Goal: Task Accomplishment & Management: Use online tool/utility

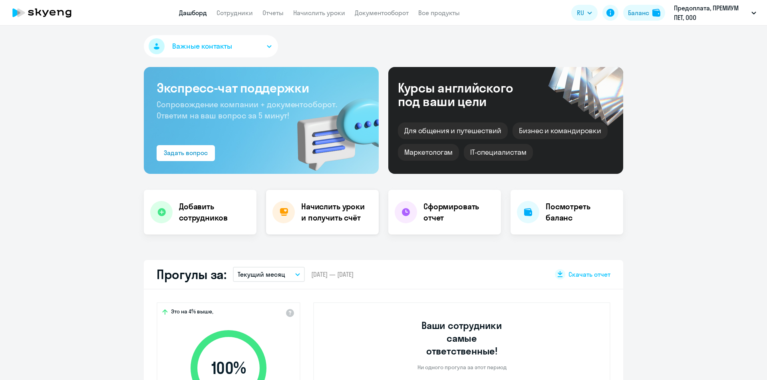
select select "30"
click at [323, 210] on h4 "Начислить уроки и получить счёт" at bounding box center [335, 212] width 69 height 22
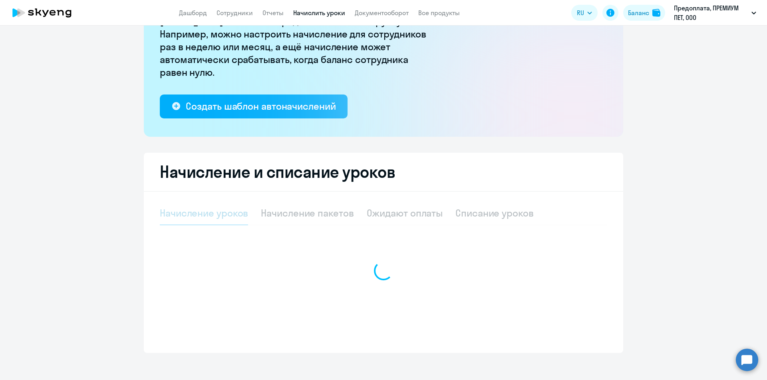
scroll to position [91, 0]
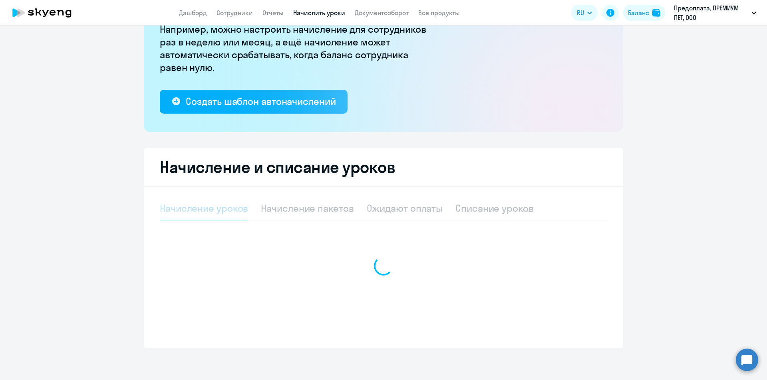
select select "10"
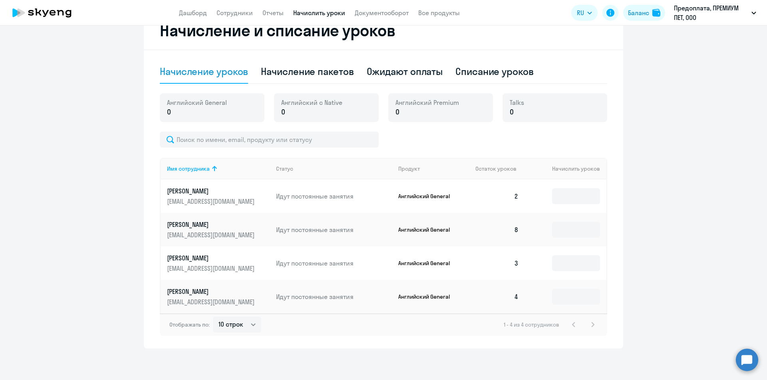
scroll to position [238, 0]
click at [577, 188] on input at bounding box center [576, 196] width 48 height 16
type input "6"
click at [567, 258] on input at bounding box center [576, 263] width 48 height 16
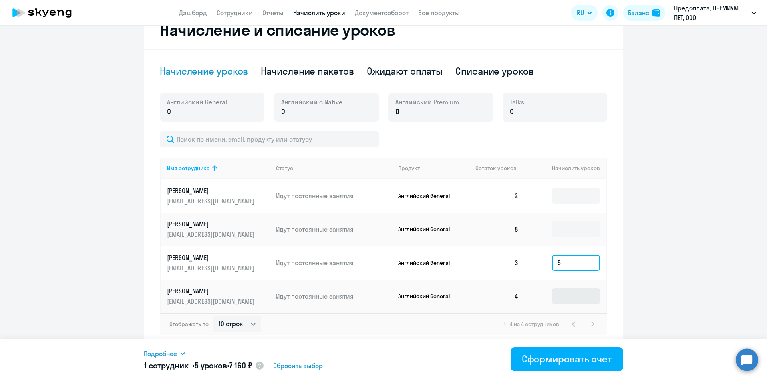
type input "5"
click at [569, 294] on input at bounding box center [576, 297] width 48 height 16
type input "4"
click at [709, 271] on ng-component "Рекомендуем создать шаблон автоначислений Уроки больше не придётся начислять вр…" at bounding box center [383, 79] width 767 height 540
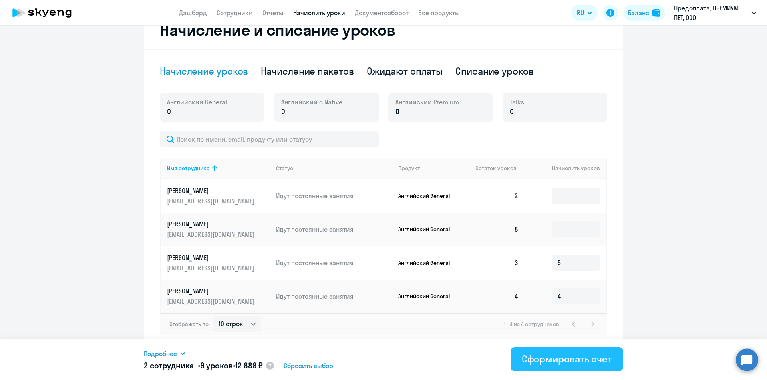
click at [563, 361] on div "Сформировать счёт" at bounding box center [566, 359] width 90 height 13
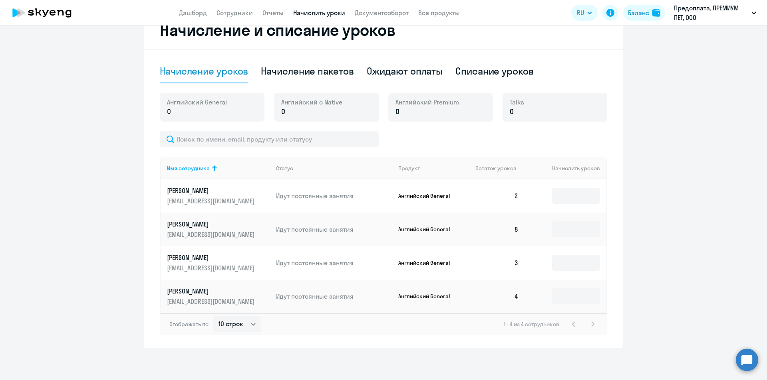
click at [602, 184] on td at bounding box center [565, 196] width 81 height 34
click at [576, 188] on input at bounding box center [576, 196] width 48 height 16
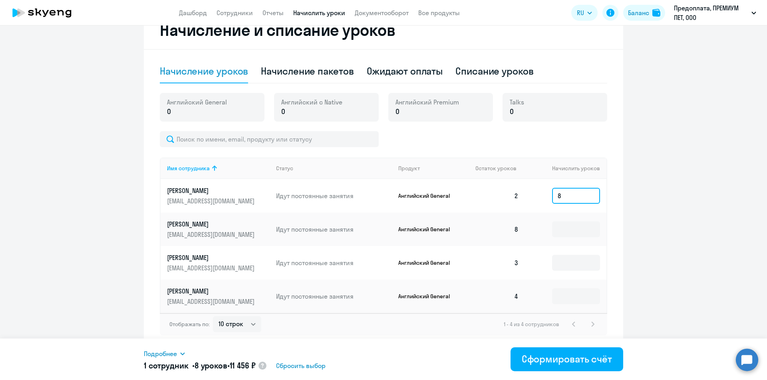
type input "8"
click at [657, 216] on ng-component "Рекомендуем создать шаблон автоначислений Уроки больше не придётся начислять вр…" at bounding box center [383, 79] width 767 height 540
click at [555, 362] on div "Сформировать счёт" at bounding box center [566, 359] width 90 height 13
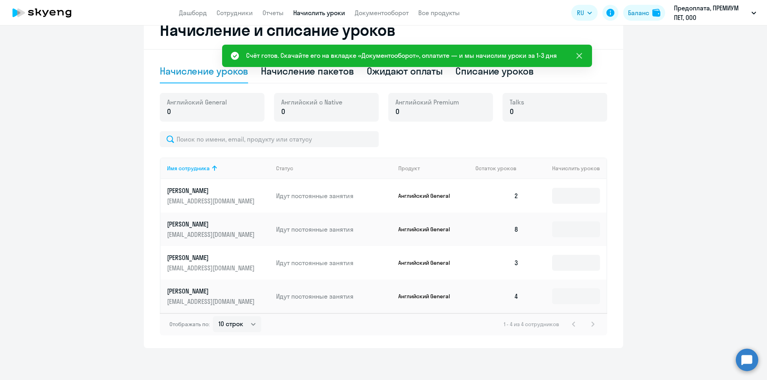
click at [579, 58] on icon at bounding box center [579, 56] width 10 height 10
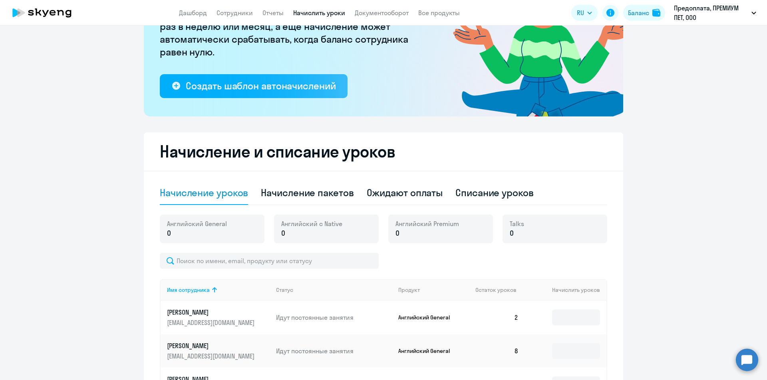
scroll to position [78, 0]
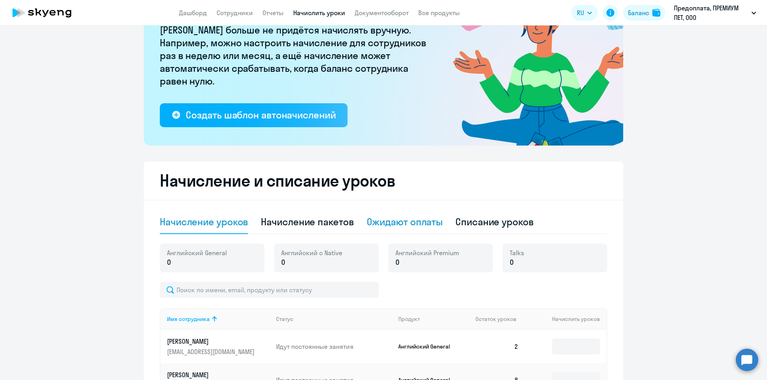
click at [431, 223] on div "Ожидают оплаты" at bounding box center [404, 222] width 76 height 13
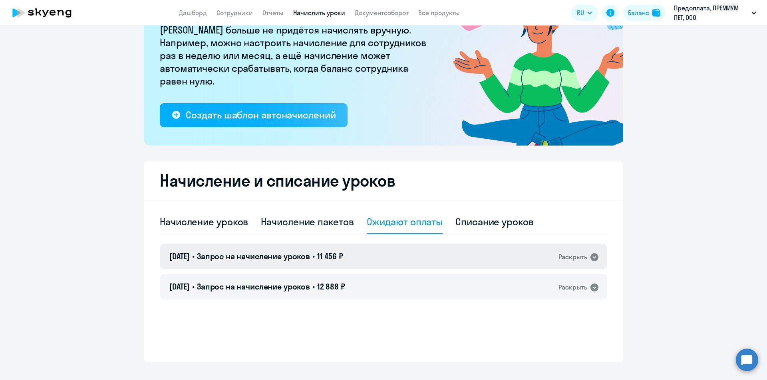
click at [594, 259] on icon at bounding box center [594, 258] width 8 height 8
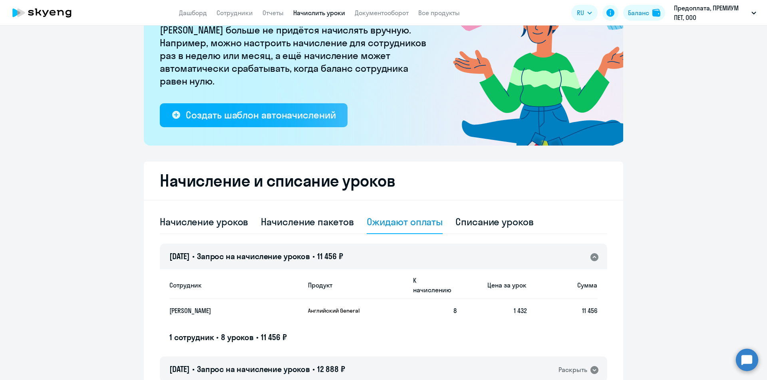
scroll to position [115, 0]
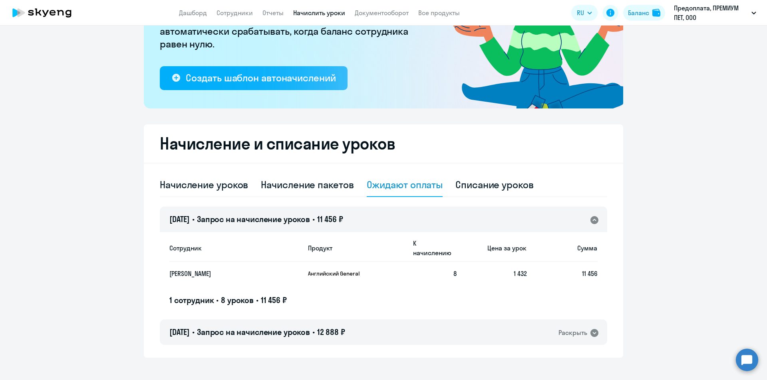
click at [591, 219] on icon at bounding box center [594, 220] width 8 height 8
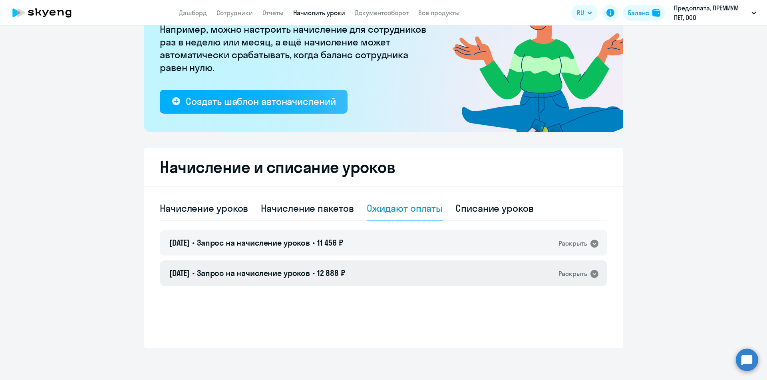
click at [590, 272] on icon at bounding box center [594, 274] width 8 height 8
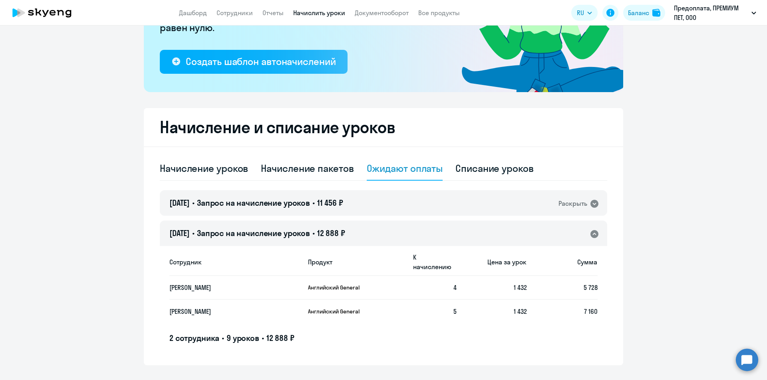
scroll to position [139, 0]
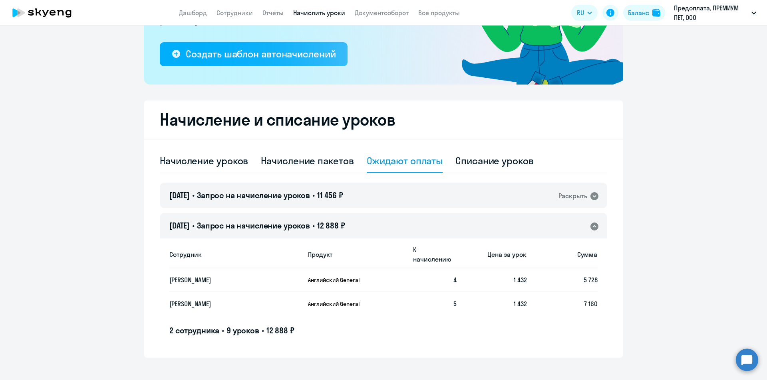
click at [593, 232] on div "27.08.2025 • Запрос на начисление уроков • 12 888 ₽ Раскрыть" at bounding box center [383, 226] width 447 height 26
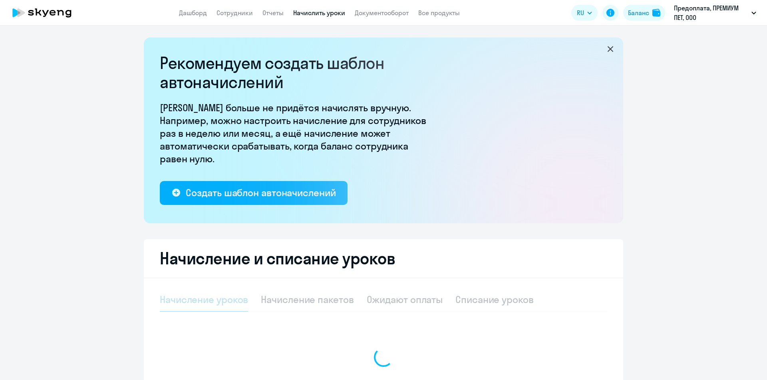
select select "10"
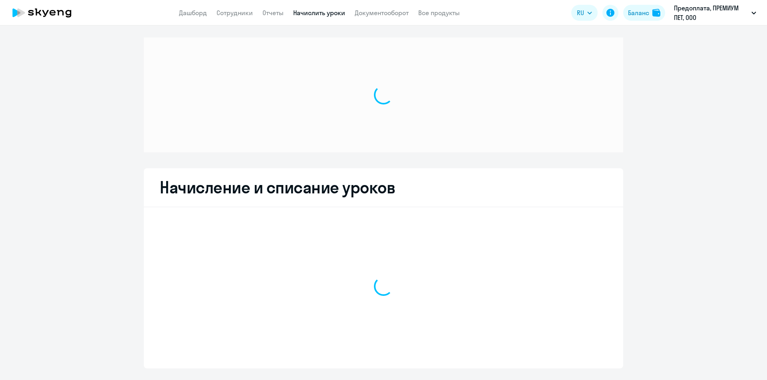
select select "10"
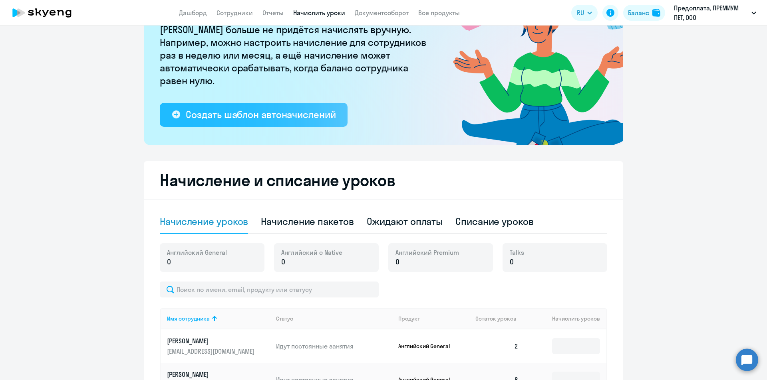
scroll to position [78, 0]
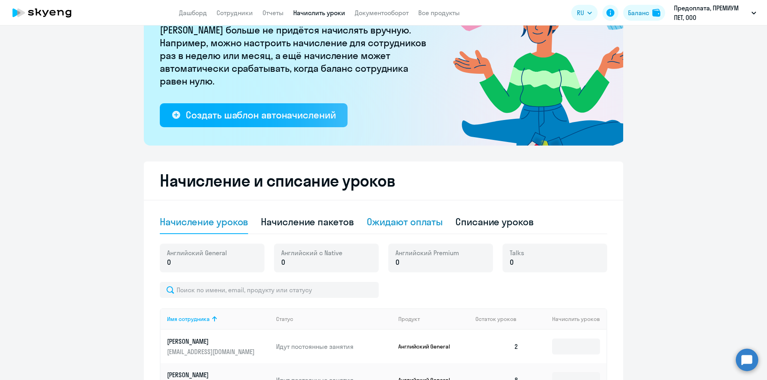
click at [414, 225] on div "Ожидают оплаты" at bounding box center [404, 222] width 76 height 13
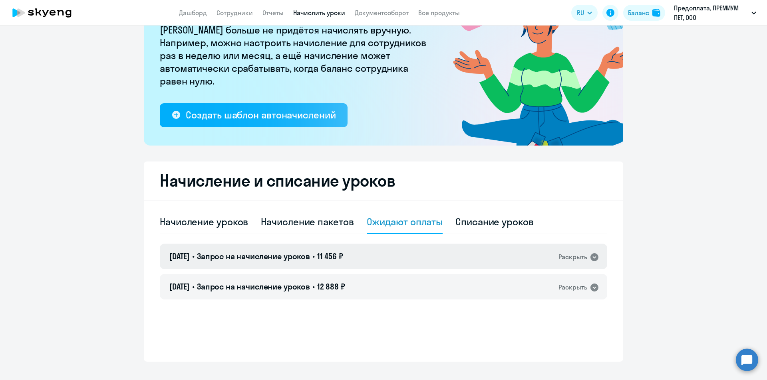
click at [592, 263] on div "27.08.2025 • Запрос на начисление уроков • 11 456 ₽ Раскрыть" at bounding box center [383, 257] width 447 height 26
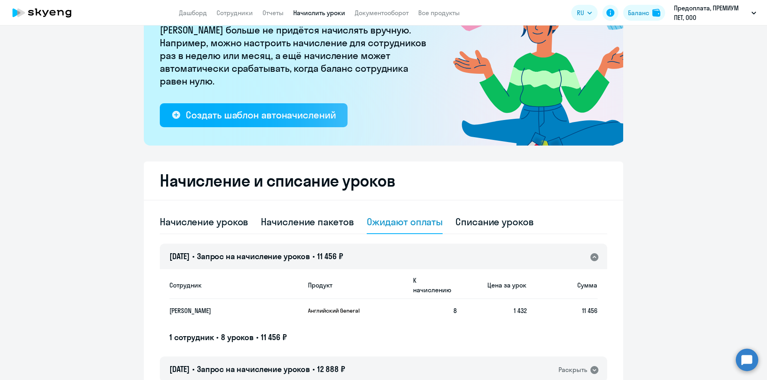
scroll to position [115, 0]
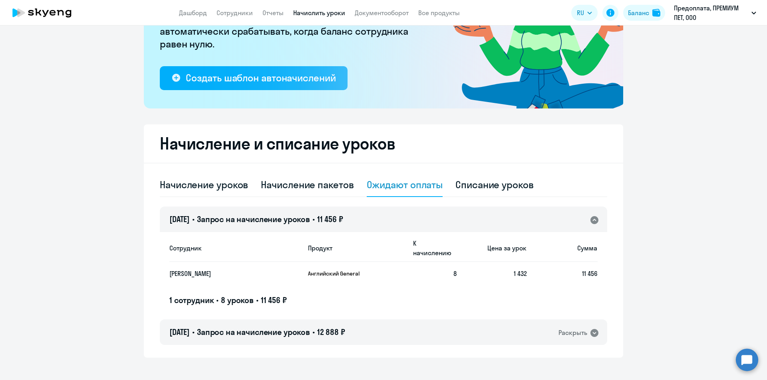
click at [592, 218] on icon at bounding box center [594, 220] width 8 height 8
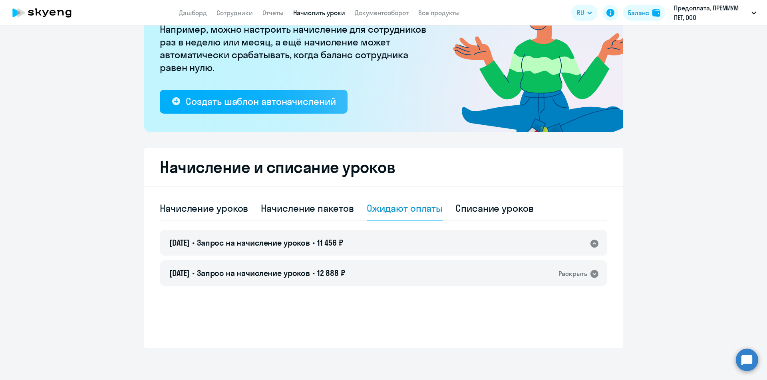
scroll to position [91, 0]
click at [590, 273] on icon at bounding box center [594, 274] width 8 height 8
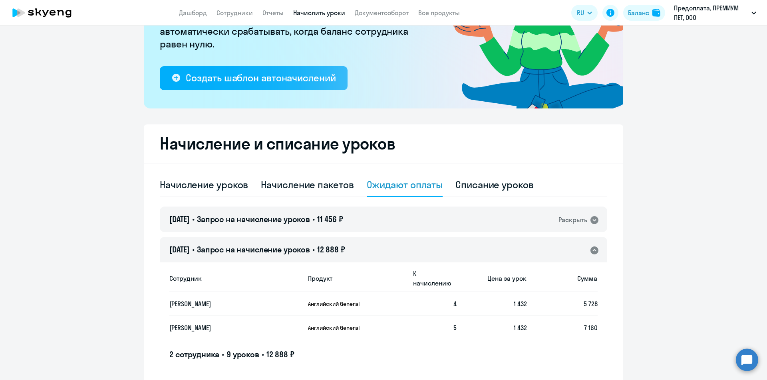
scroll to position [139, 0]
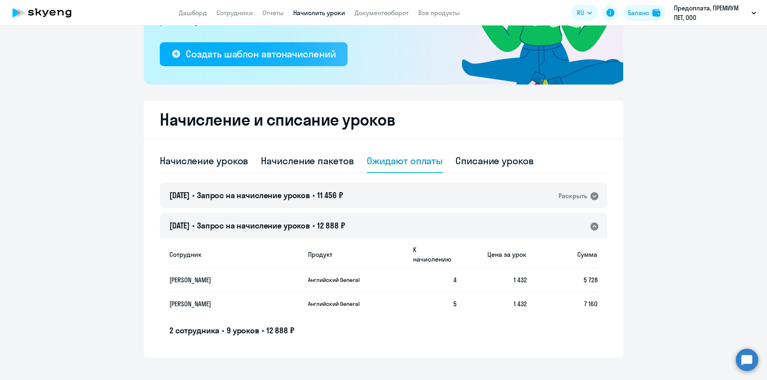
click at [591, 224] on icon at bounding box center [594, 227] width 8 height 8
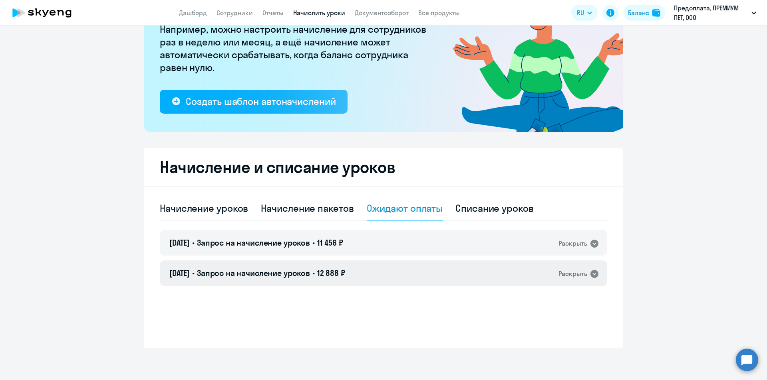
scroll to position [91, 0]
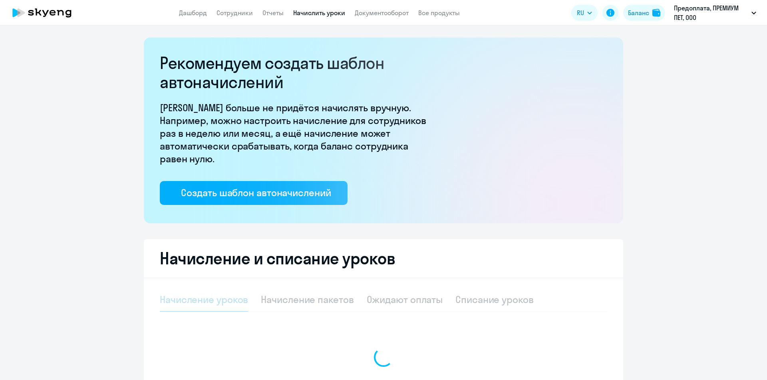
select select "10"
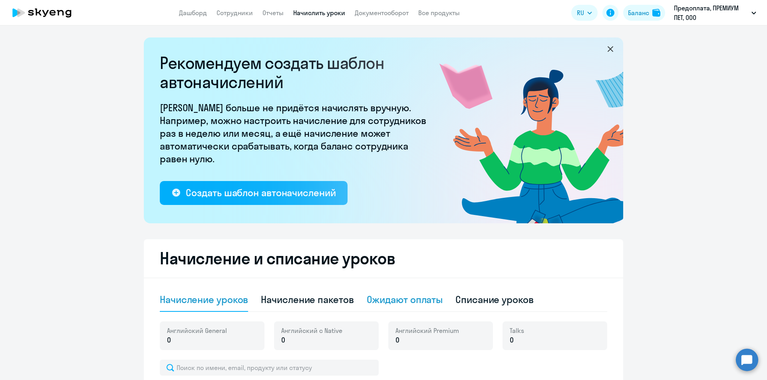
click at [416, 302] on div "Ожидают оплаты" at bounding box center [404, 299] width 76 height 13
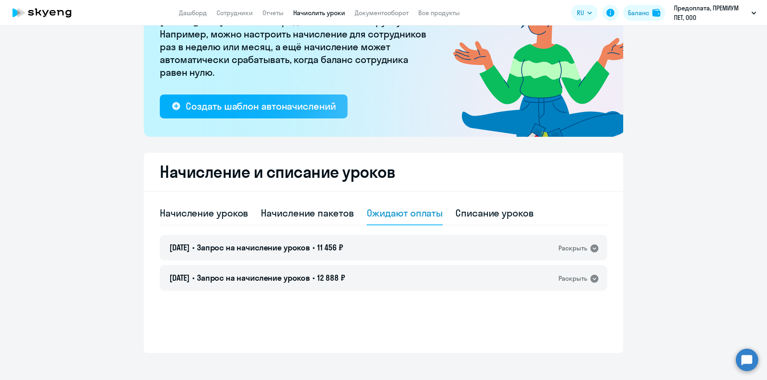
scroll to position [91, 0]
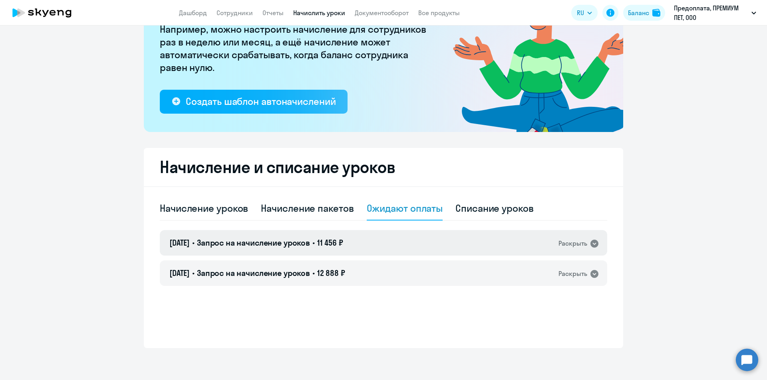
click at [590, 246] on icon at bounding box center [594, 244] width 8 height 8
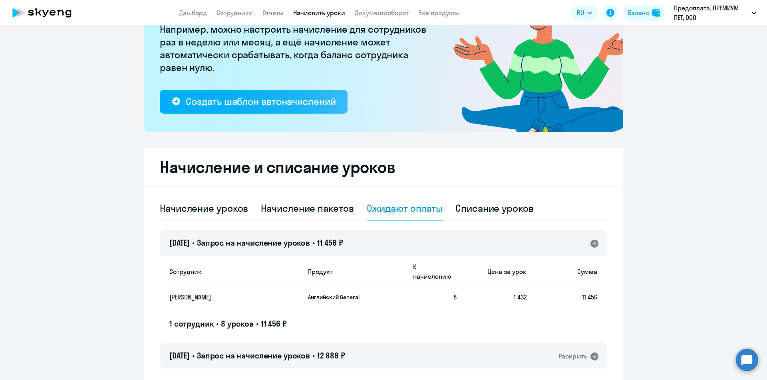
click at [595, 243] on icon at bounding box center [594, 244] width 8 height 8
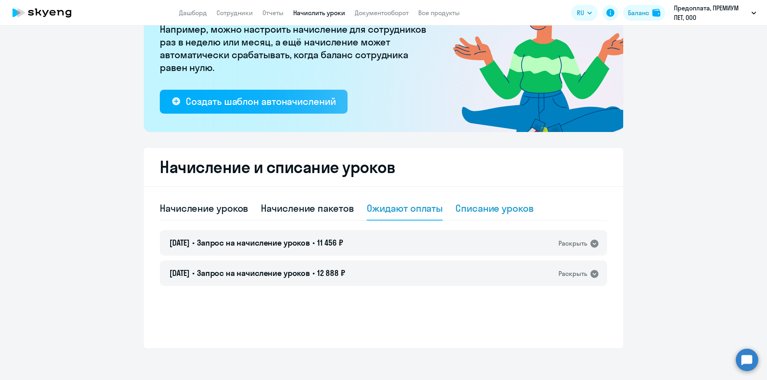
click at [487, 209] on div "Списание уроков" at bounding box center [494, 208] width 78 height 13
select select "10"
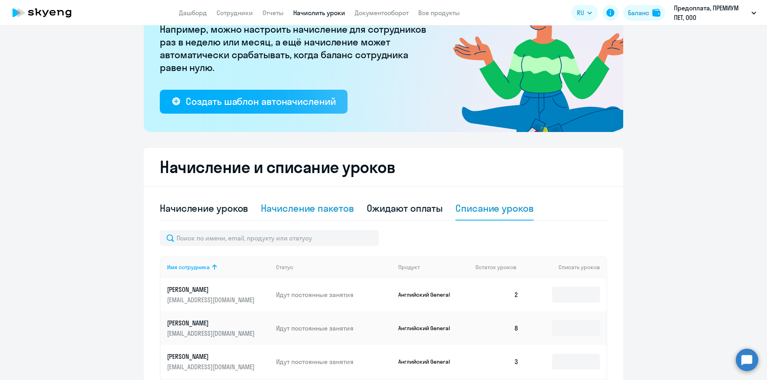
click at [322, 210] on div "Начисление пакетов" at bounding box center [307, 208] width 93 height 13
select select "10"
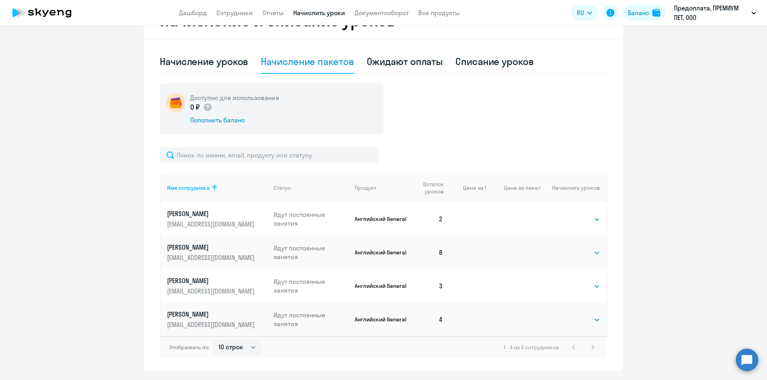
scroll to position [251, 0]
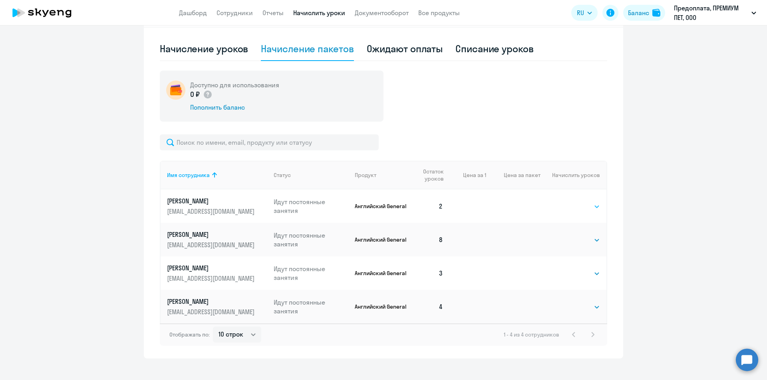
click at [595, 207] on select "Выбрать 4 8 16 32 64 96 128" at bounding box center [583, 207] width 33 height 10
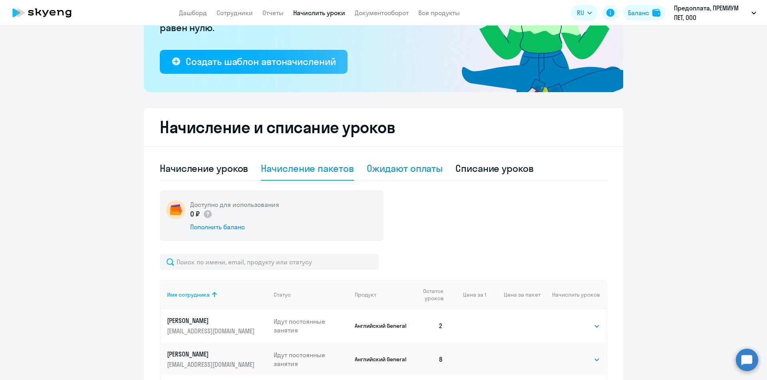
click at [393, 169] on div "Ожидают оплаты" at bounding box center [404, 168] width 76 height 13
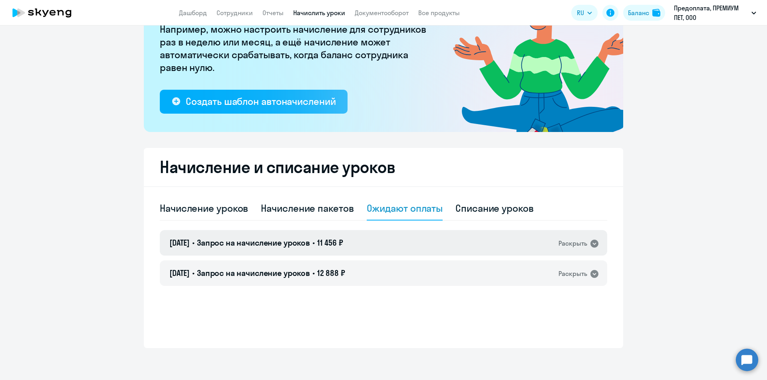
click at [594, 246] on icon at bounding box center [594, 244] width 8 height 8
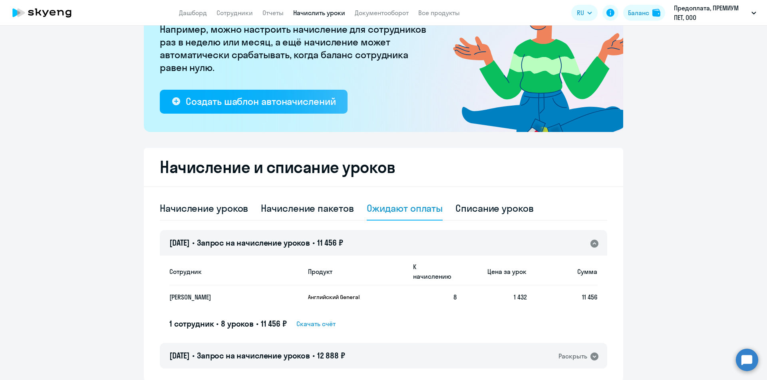
scroll to position [115, 0]
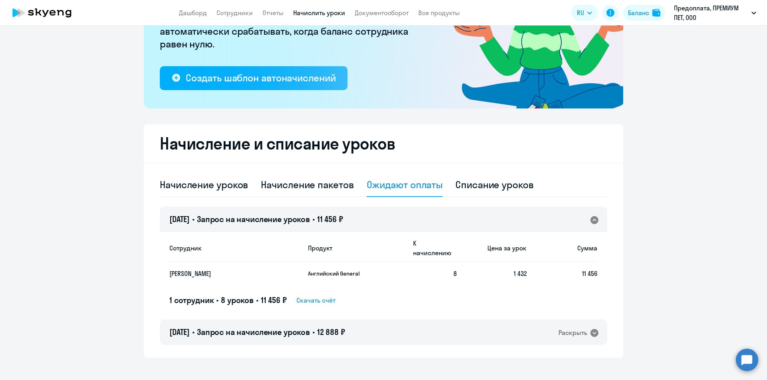
click at [305, 296] on span "Скачать счёт" at bounding box center [315, 301] width 39 height 10
drag, startPoint x: 592, startPoint y: 321, endPoint x: 584, endPoint y: 319, distance: 8.1
click at [592, 329] on icon at bounding box center [594, 333] width 8 height 8
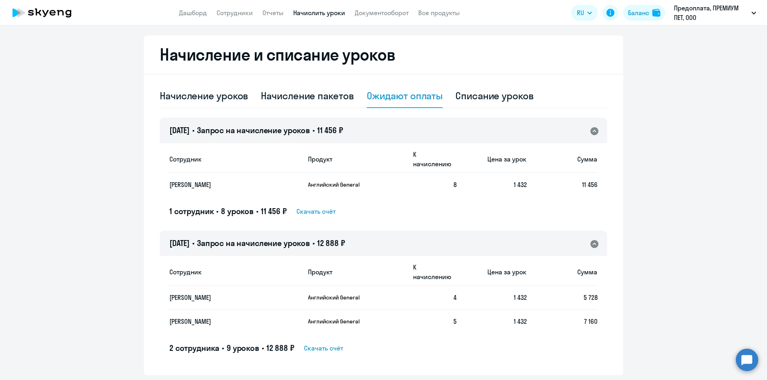
scroll to position [212, 0]
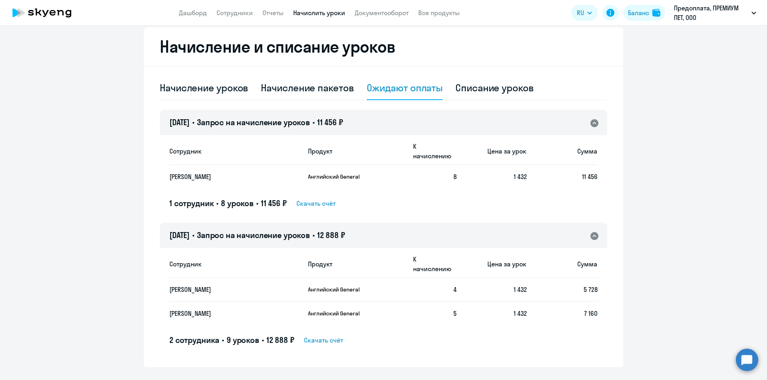
click at [327, 336] on span "Скачать счёт" at bounding box center [323, 341] width 39 height 10
